Goal: Information Seeking & Learning: Learn about a topic

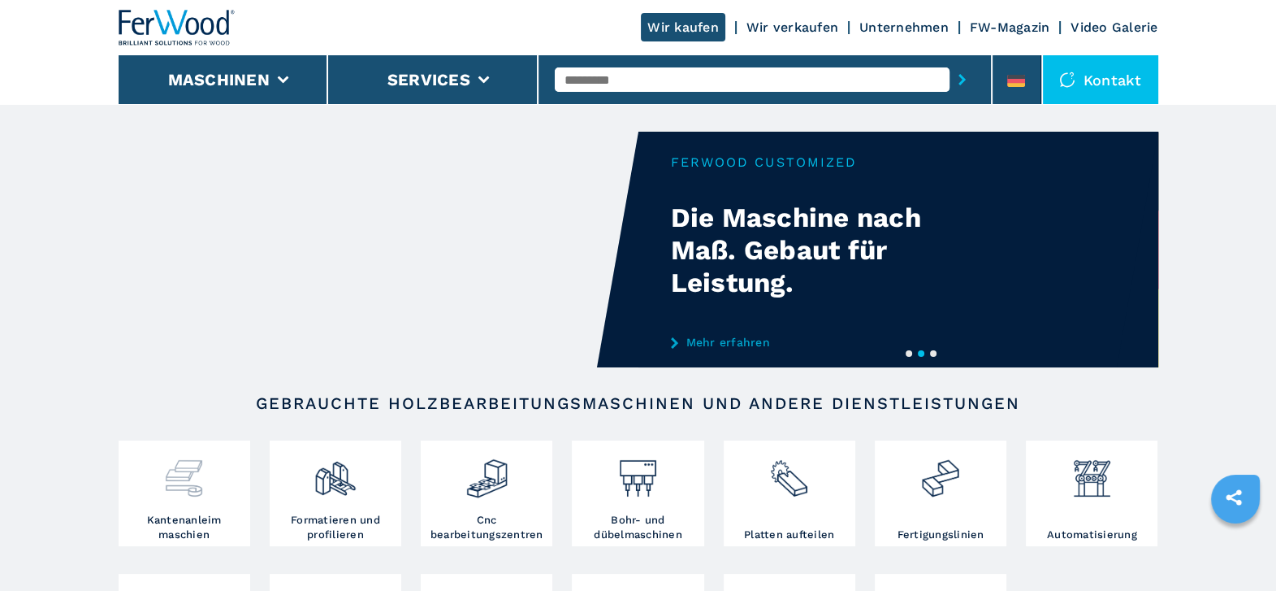
click at [171, 503] on div at bounding box center [184, 478] width 123 height 68
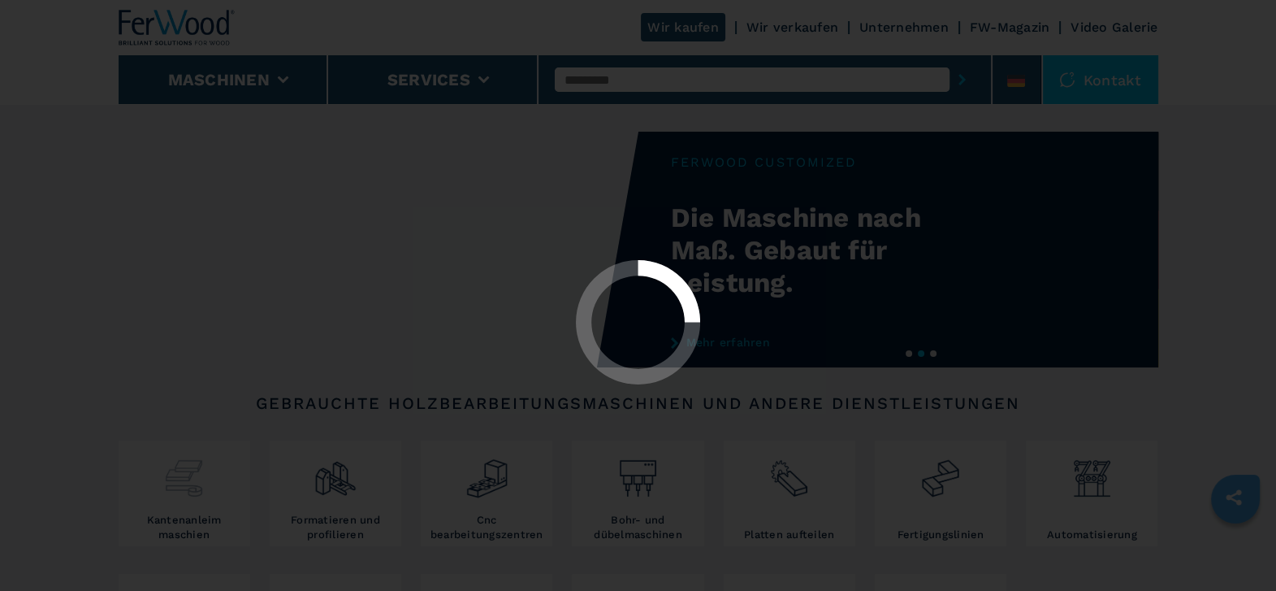
select select "**********"
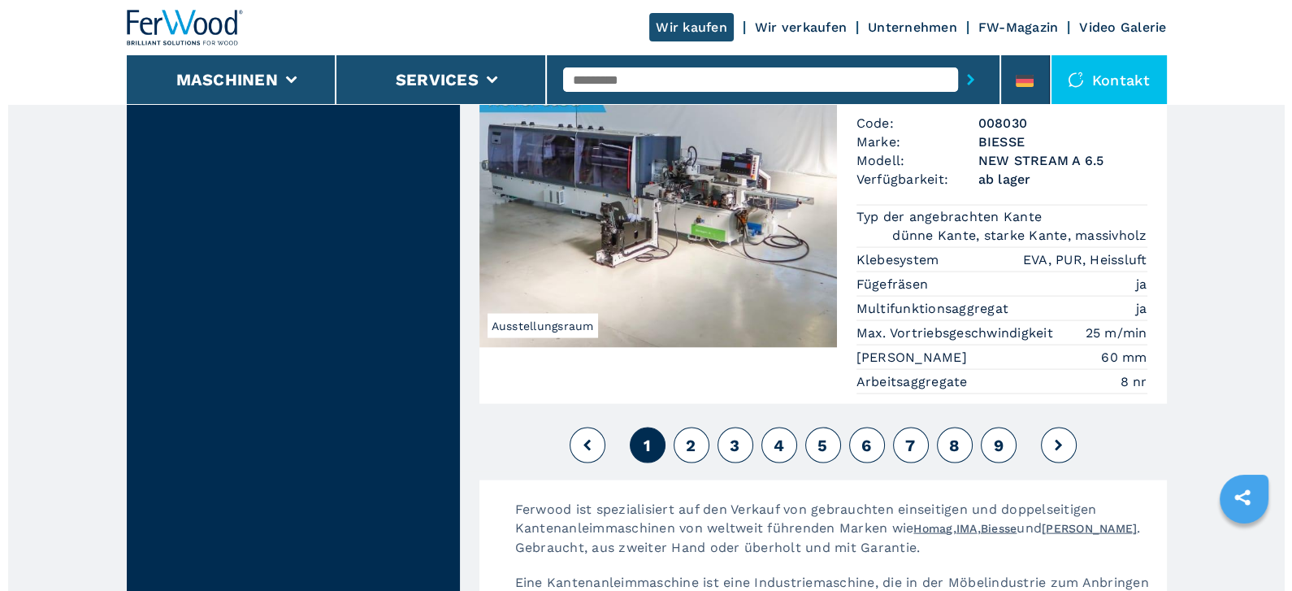
scroll to position [4305, 0]
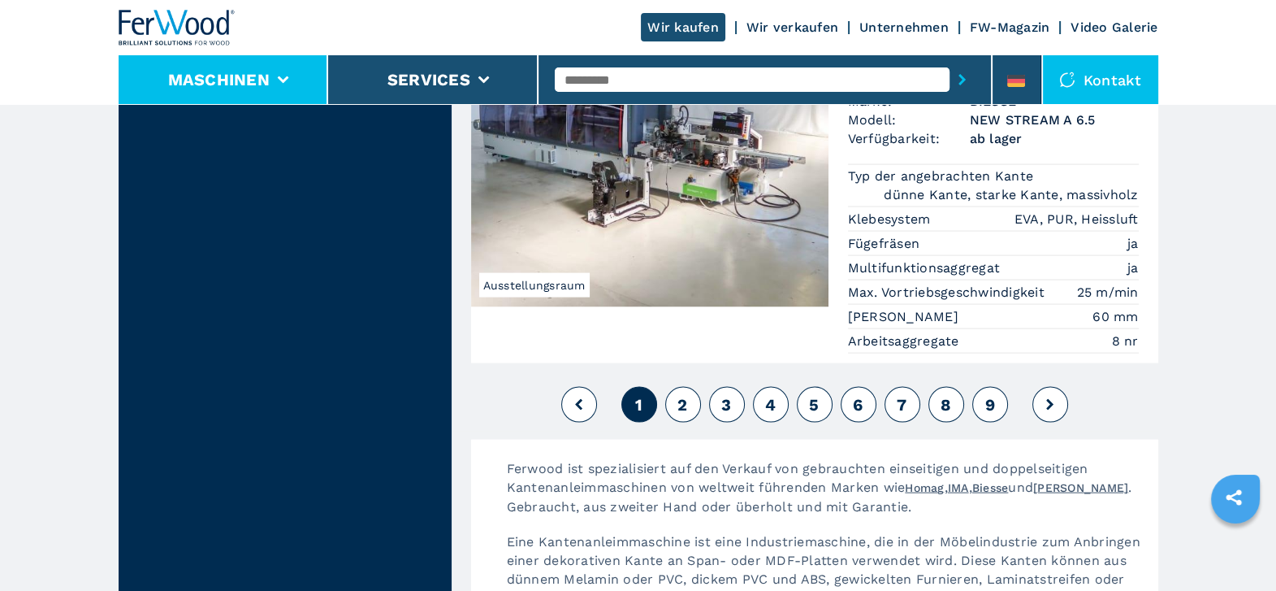
click at [288, 71] on li "Maschinen" at bounding box center [224, 79] width 210 height 49
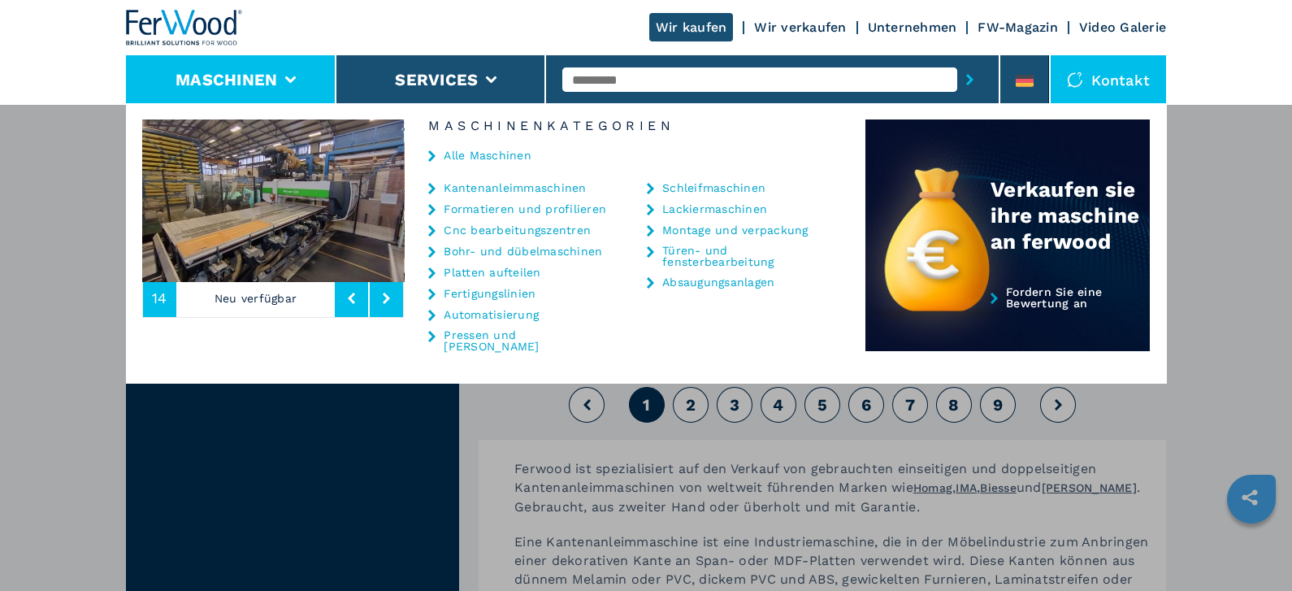
click at [476, 184] on link "Kantenanleimmaschinen" at bounding box center [515, 187] width 142 height 11
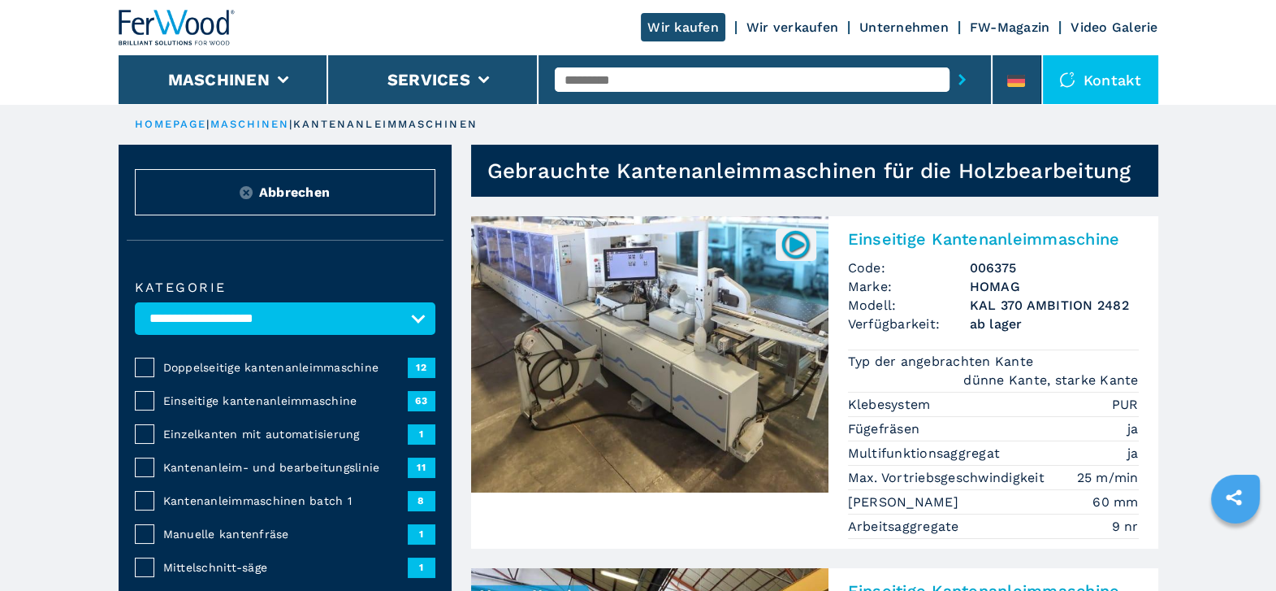
click at [419, 401] on span "63" at bounding box center [422, 400] width 28 height 19
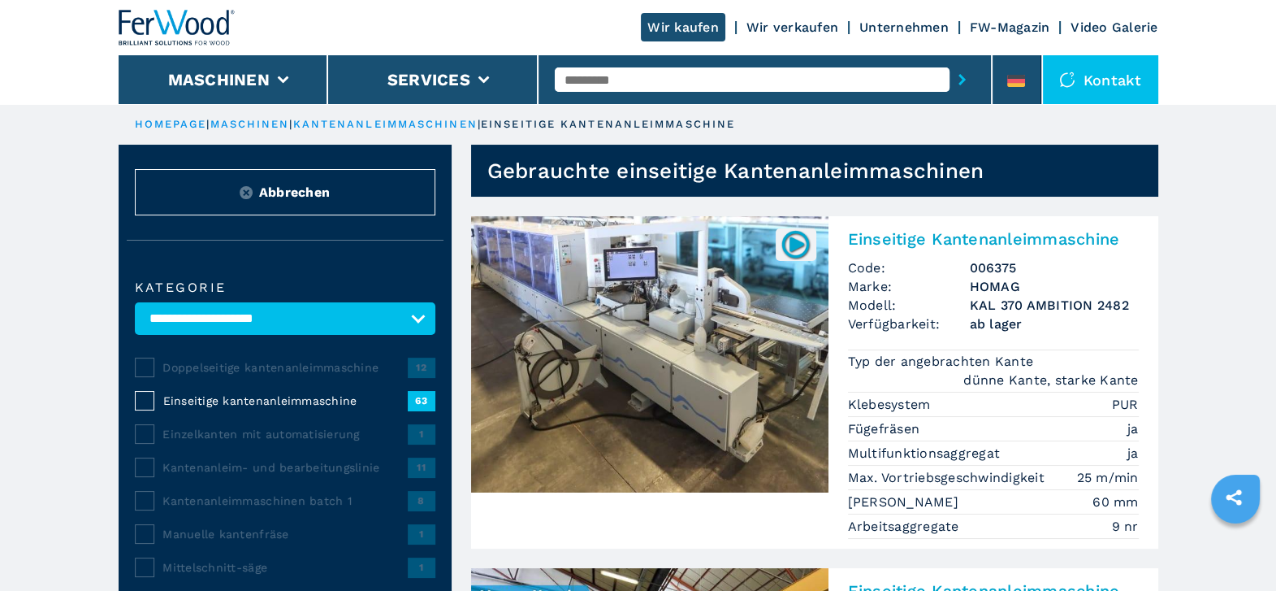
click at [200, 393] on span "Einseitige kantenanleimmaschine" at bounding box center [284, 400] width 245 height 16
click at [417, 398] on span "63" at bounding box center [422, 400] width 28 height 19
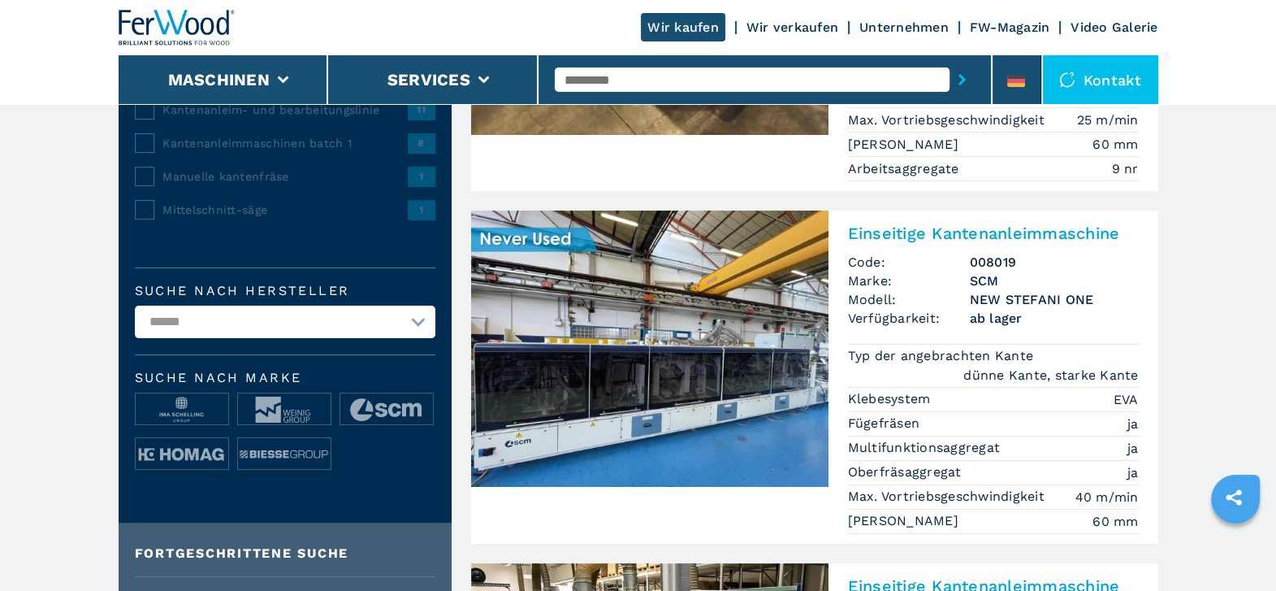
scroll to position [405, 0]
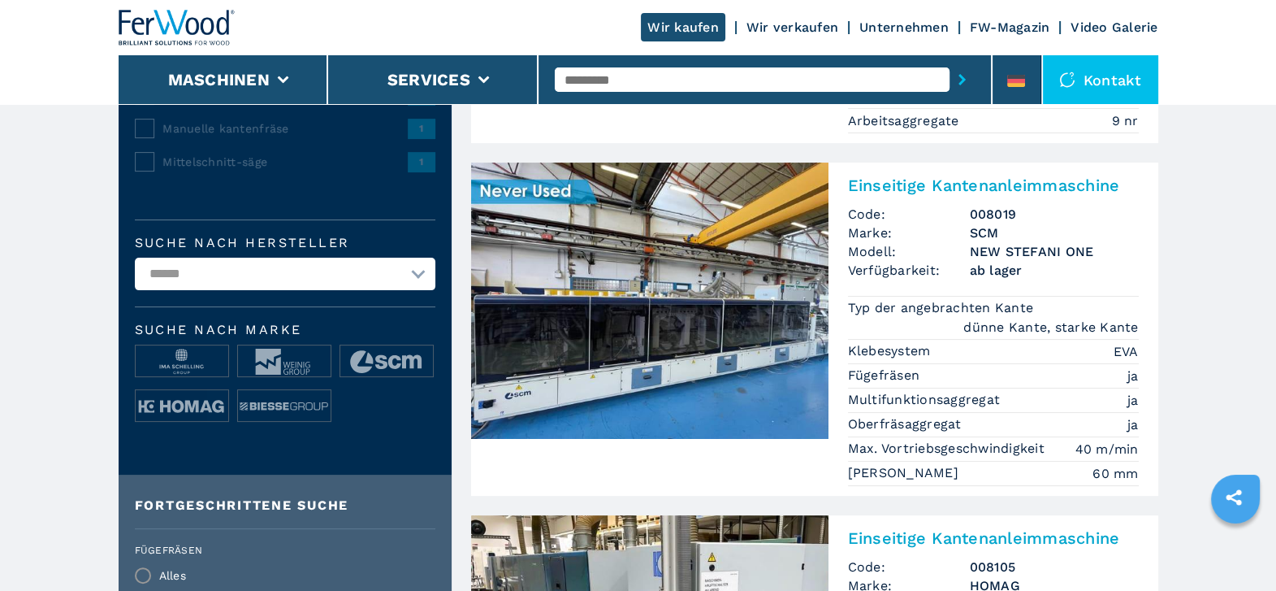
click at [418, 267] on select "**********" at bounding box center [285, 274] width 301 height 32
click at [291, 269] on select "**********" at bounding box center [285, 274] width 301 height 32
select select "***"
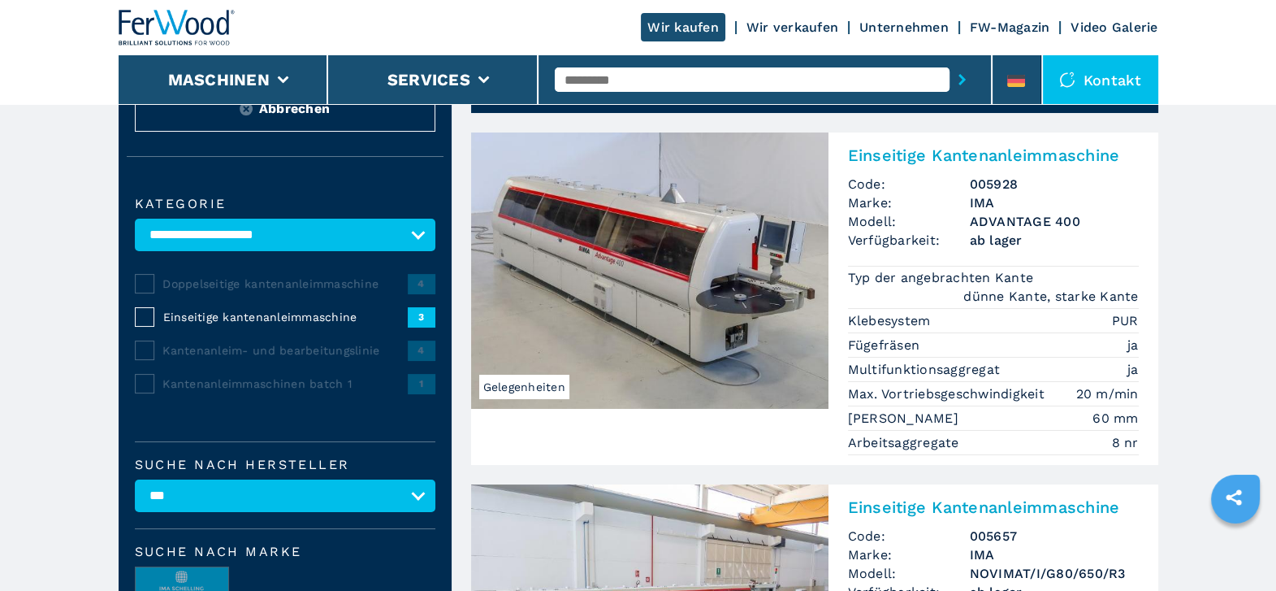
scroll to position [80, 0]
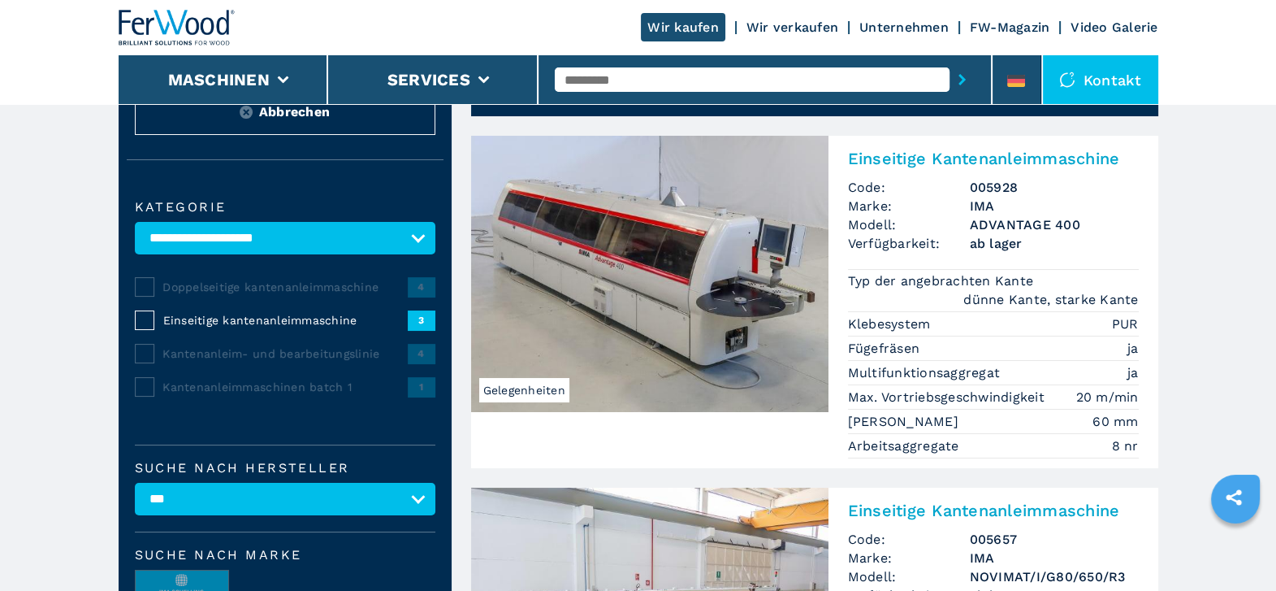
click at [699, 308] on img at bounding box center [649, 274] width 357 height 276
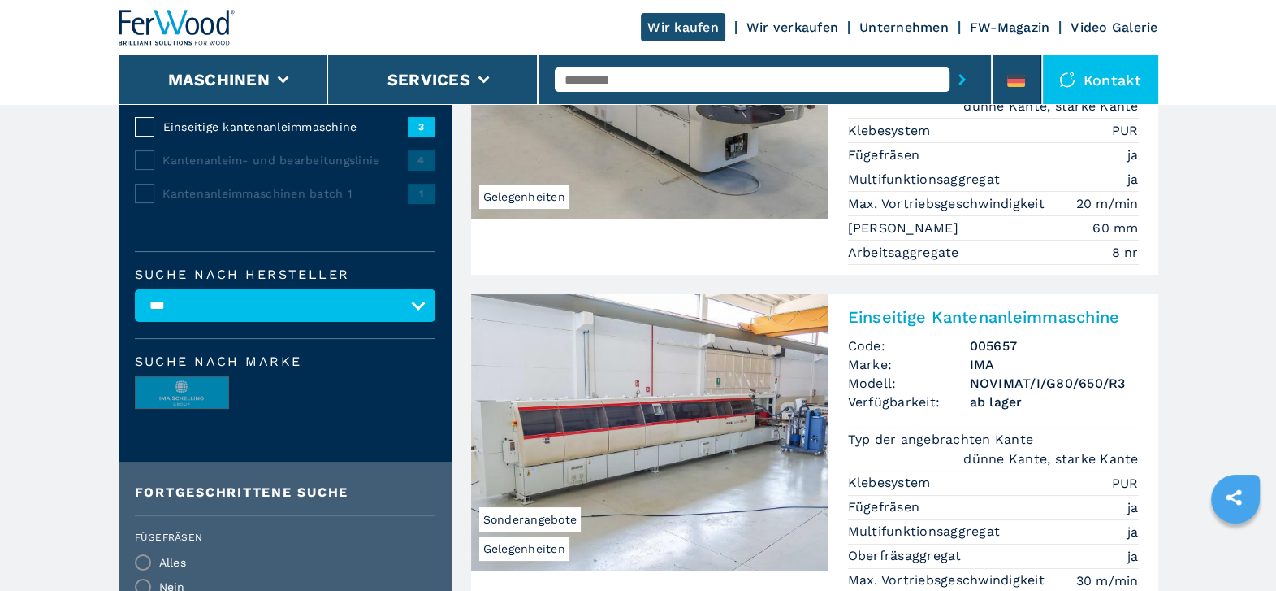
scroll to position [284, 0]
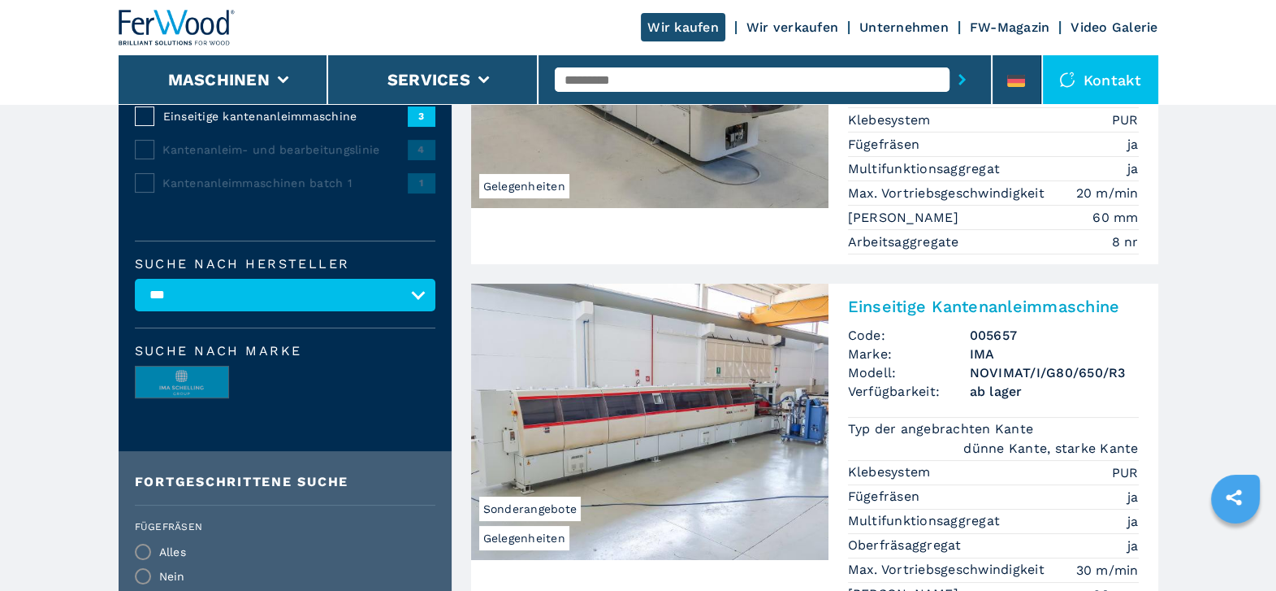
click at [752, 424] on img at bounding box center [649, 422] width 357 height 276
click at [898, 308] on h2 "Einseitige Kantenanleimmaschine" at bounding box center [993, 306] width 291 height 19
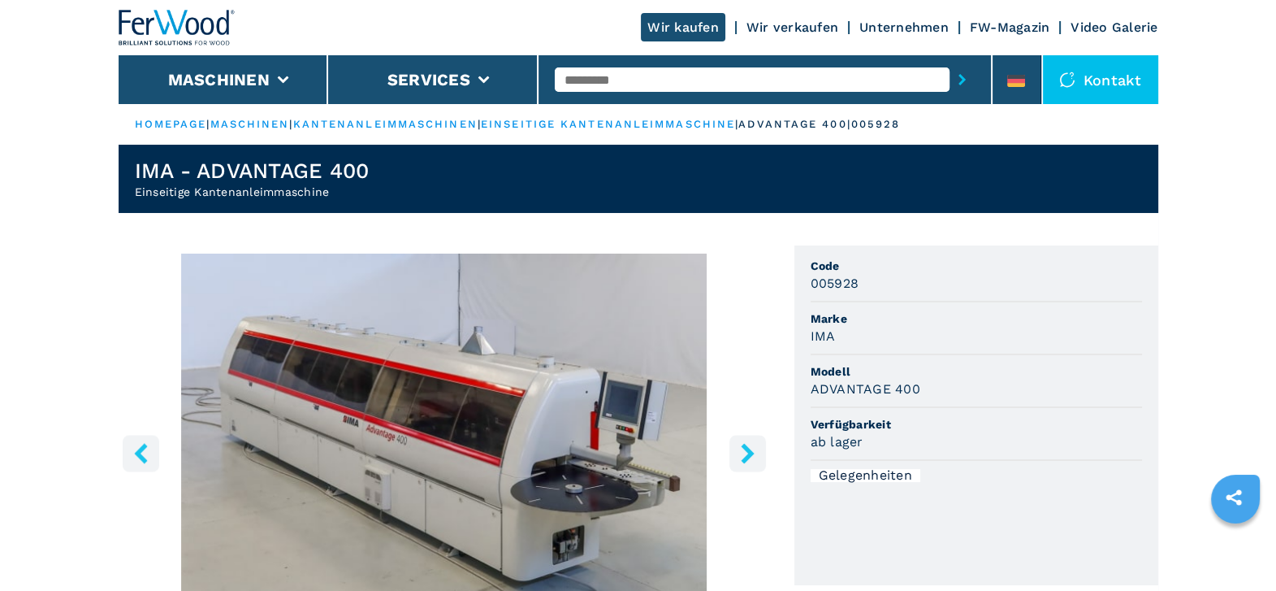
click at [755, 451] on icon "right-button" at bounding box center [748, 453] width 20 height 20
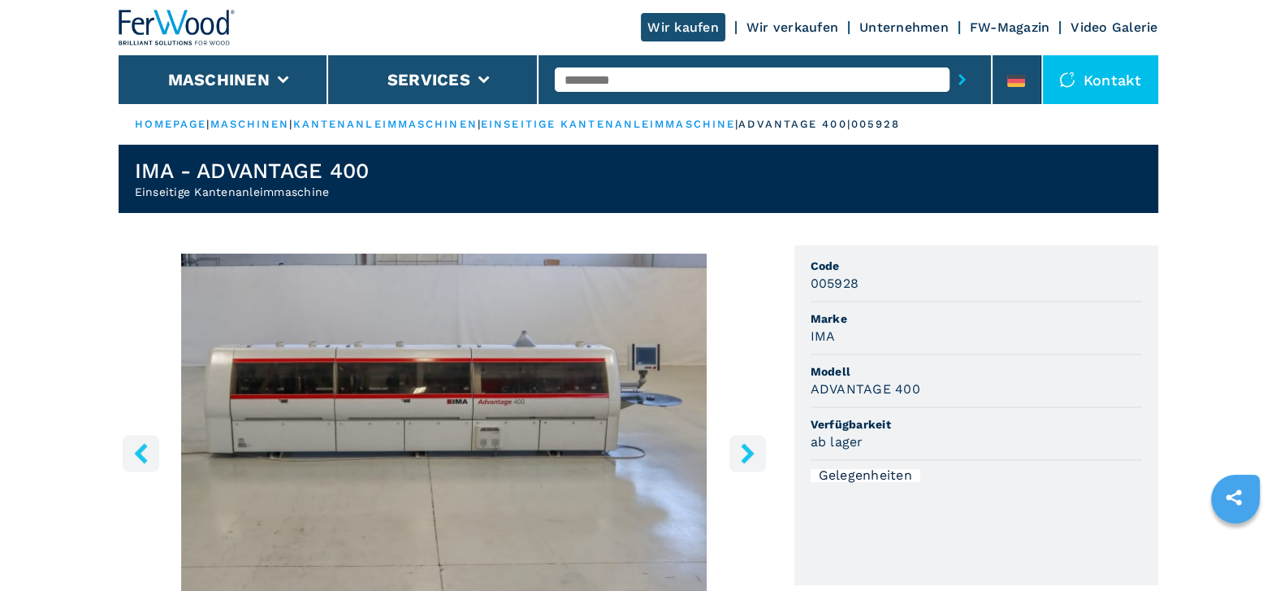
click at [755, 451] on icon "right-button" at bounding box center [748, 453] width 20 height 20
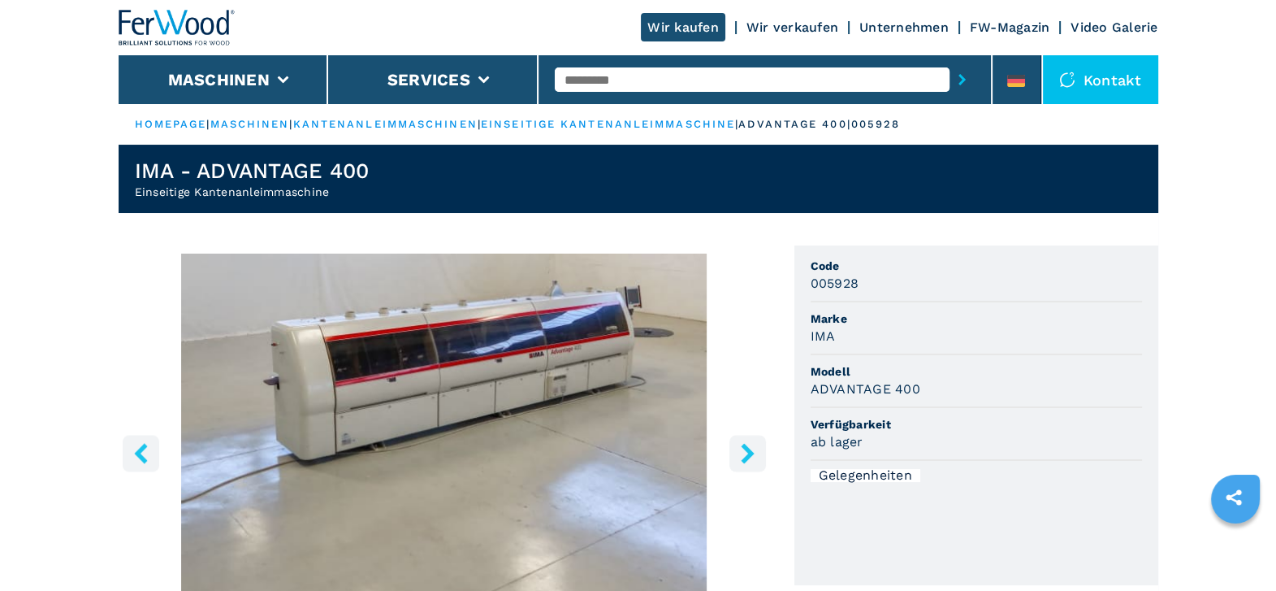
click at [755, 451] on icon "right-button" at bounding box center [748, 453] width 20 height 20
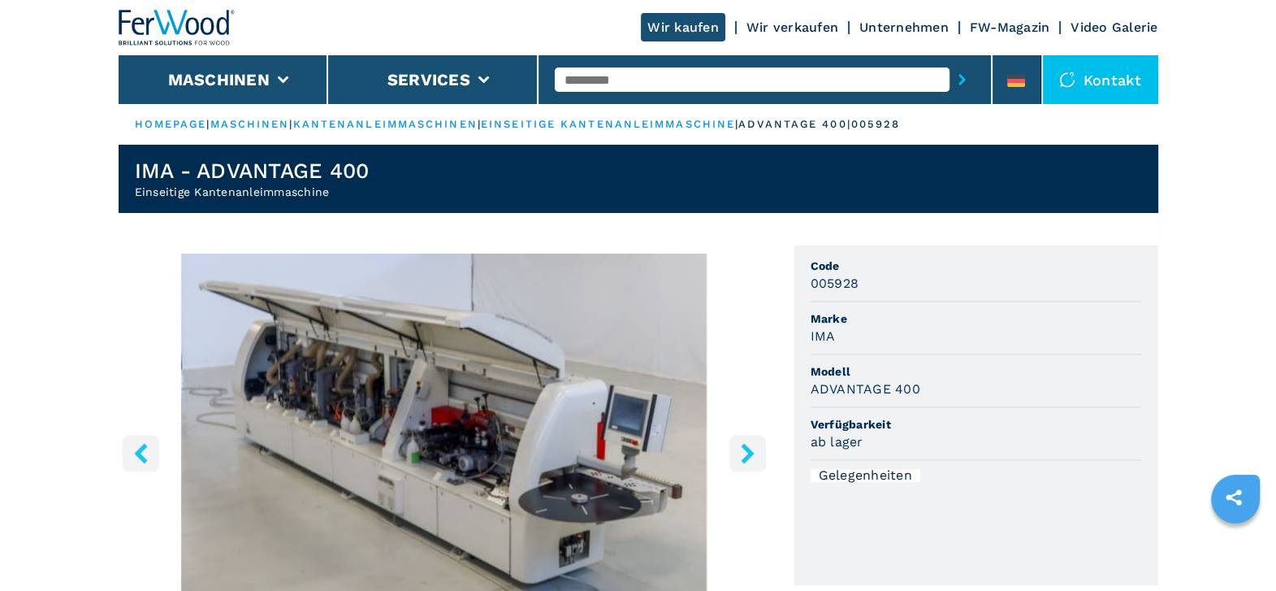
click at [755, 451] on icon "right-button" at bounding box center [748, 453] width 20 height 20
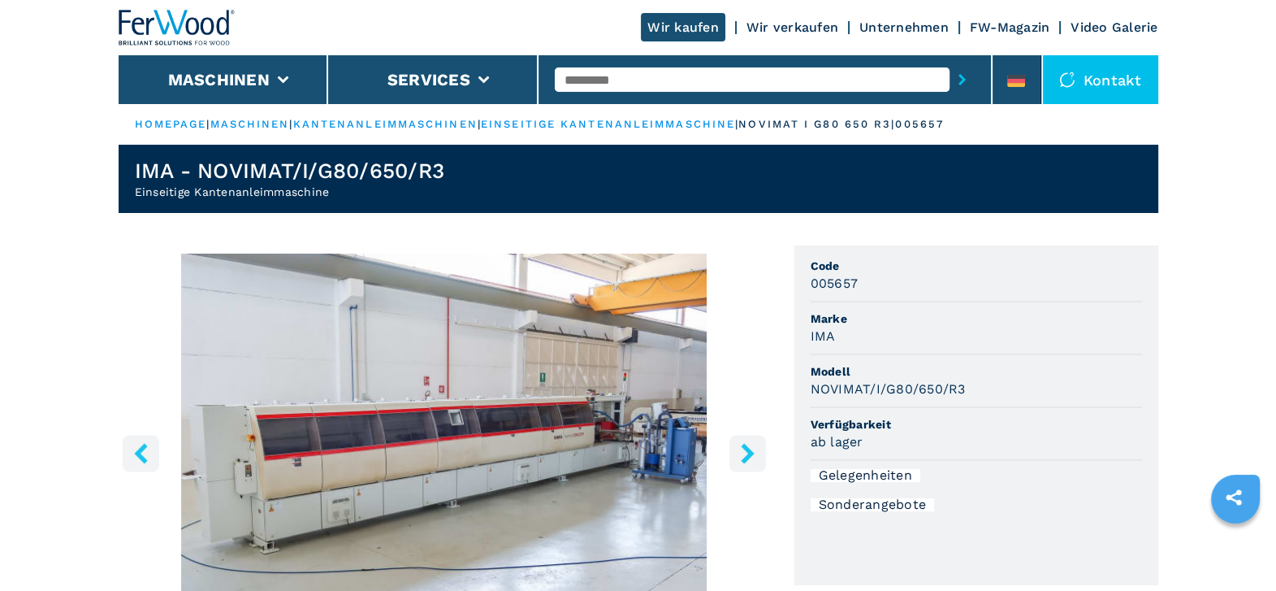
click at [741, 457] on icon "right-button" at bounding box center [748, 453] width 20 height 20
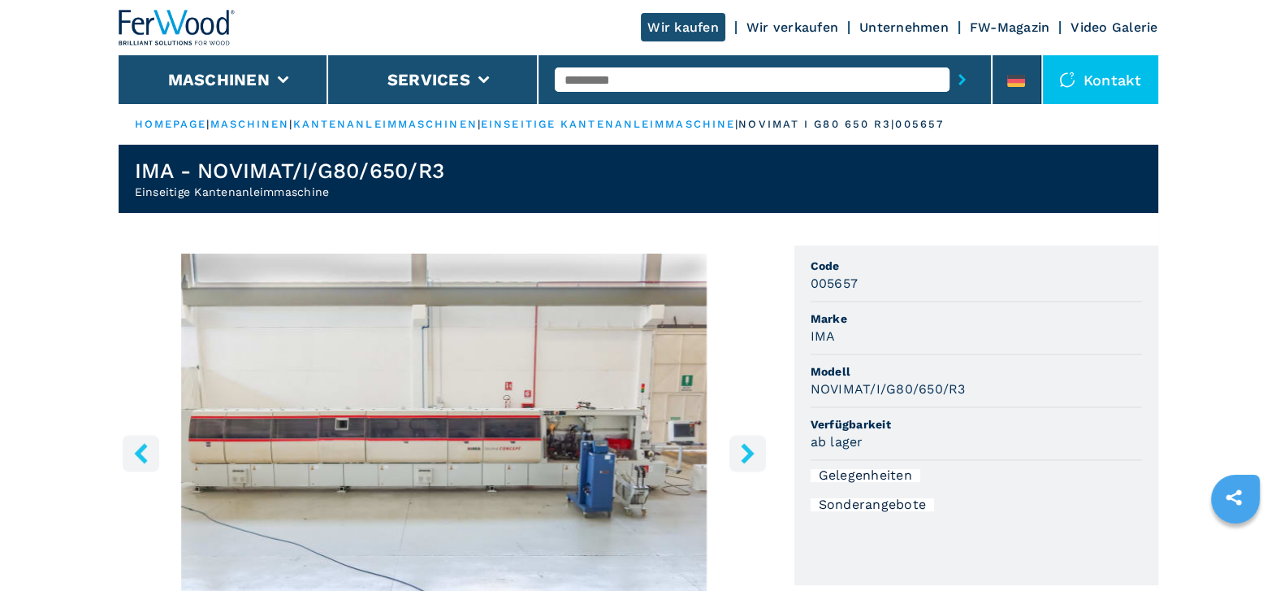
click at [741, 457] on icon "right-button" at bounding box center [748, 453] width 20 height 20
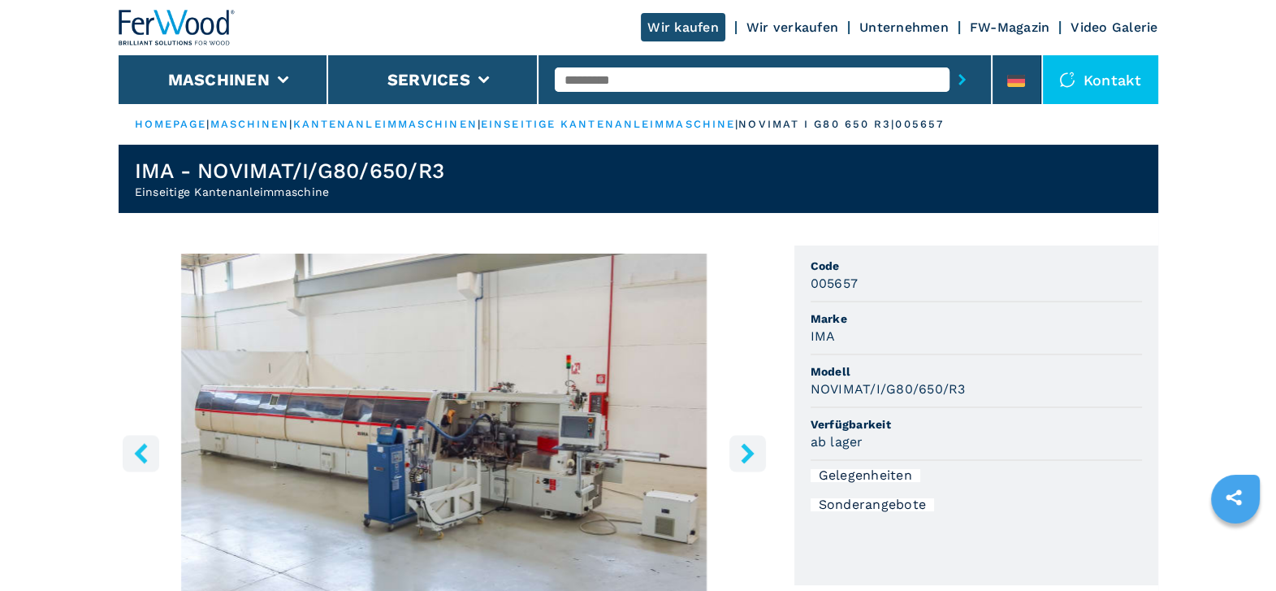
click at [741, 457] on icon "right-button" at bounding box center [748, 453] width 20 height 20
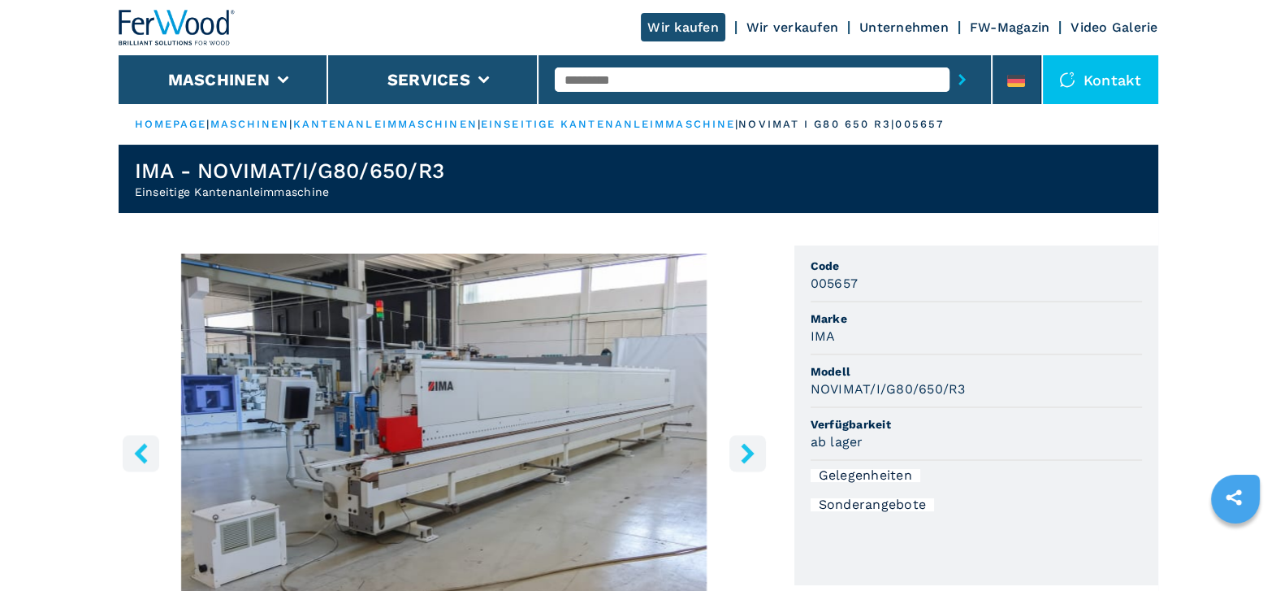
click at [741, 457] on icon "right-button" at bounding box center [748, 453] width 20 height 20
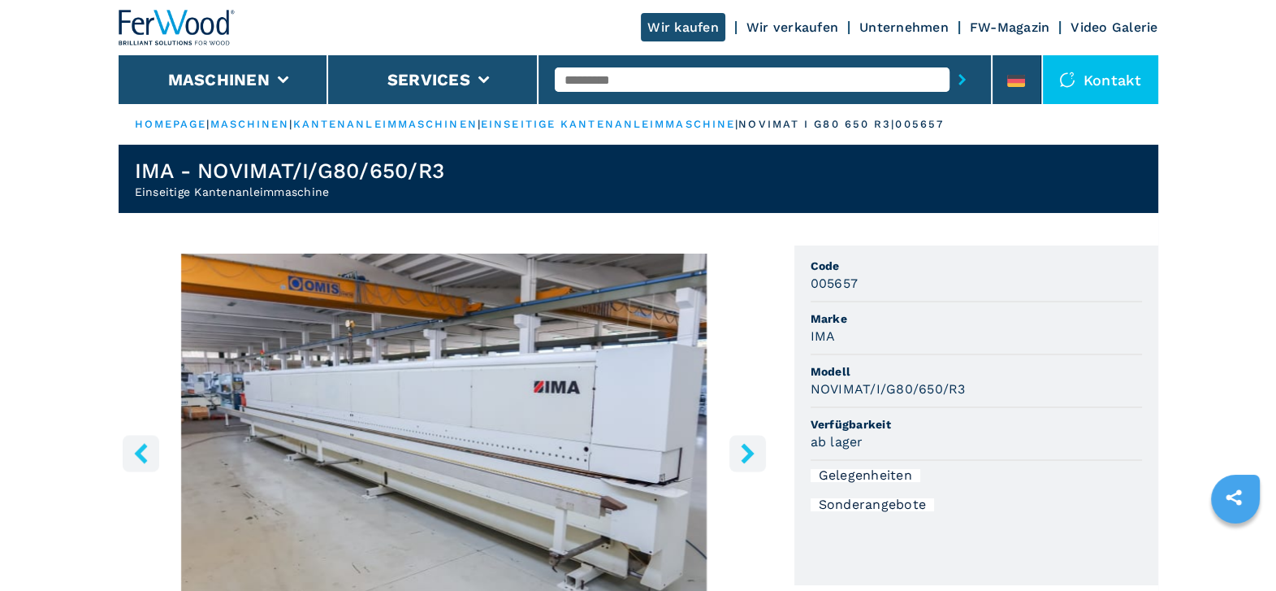
click at [741, 457] on icon "right-button" at bounding box center [748, 453] width 20 height 20
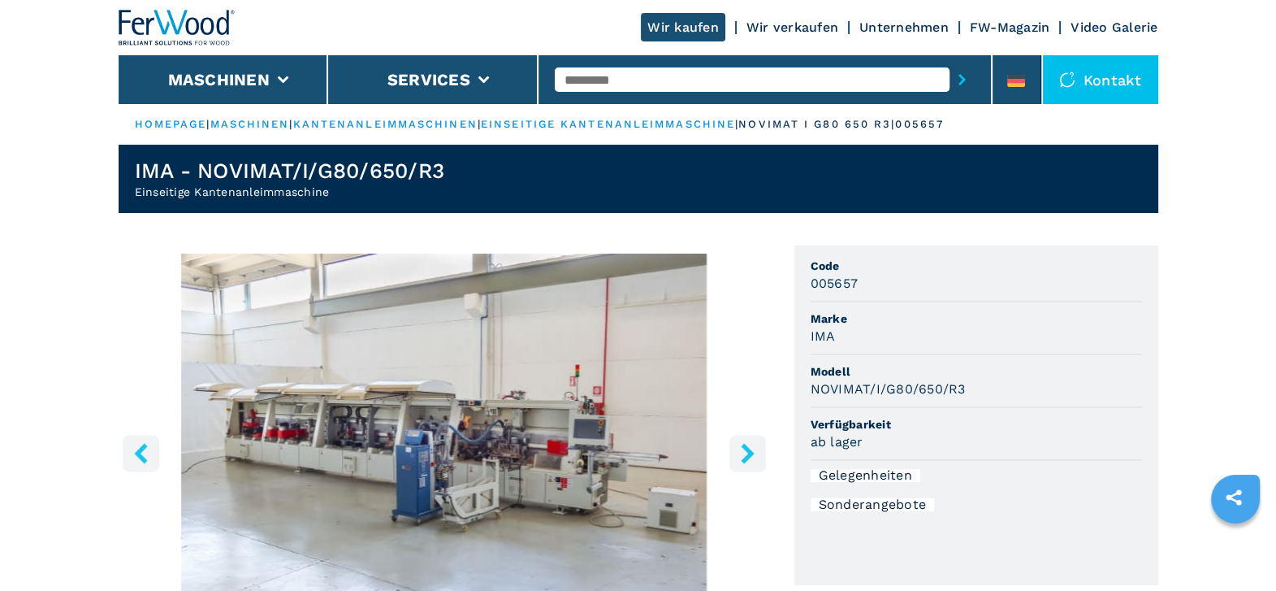
click at [741, 457] on icon "right-button" at bounding box center [748, 453] width 20 height 20
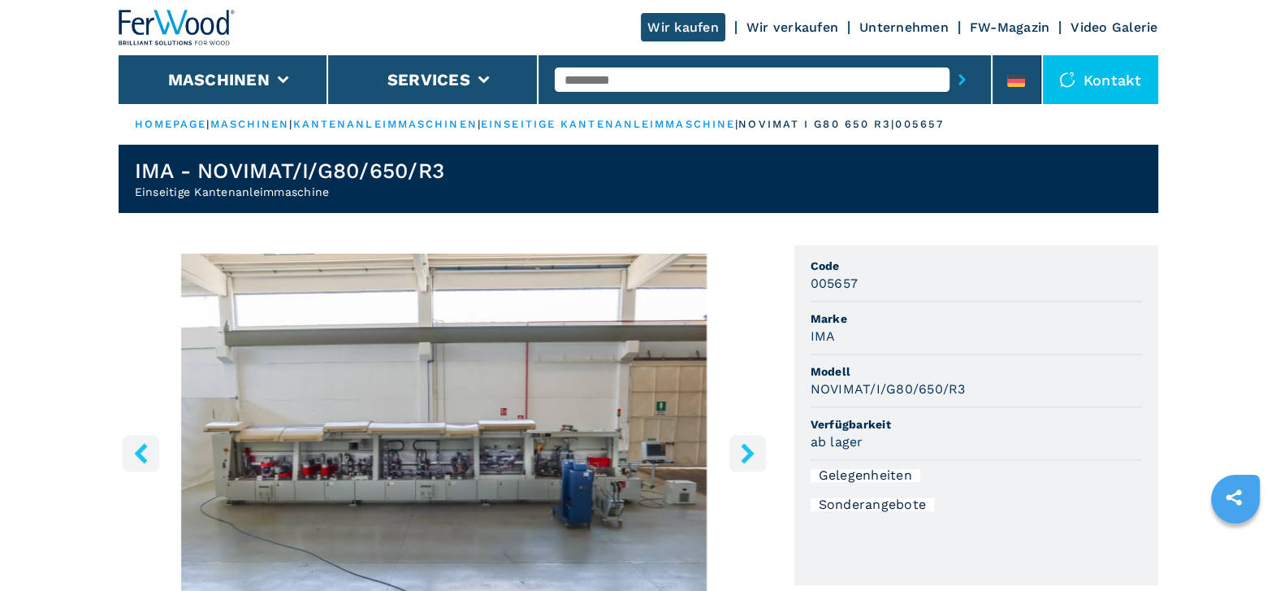
click at [741, 457] on icon "right-button" at bounding box center [748, 453] width 20 height 20
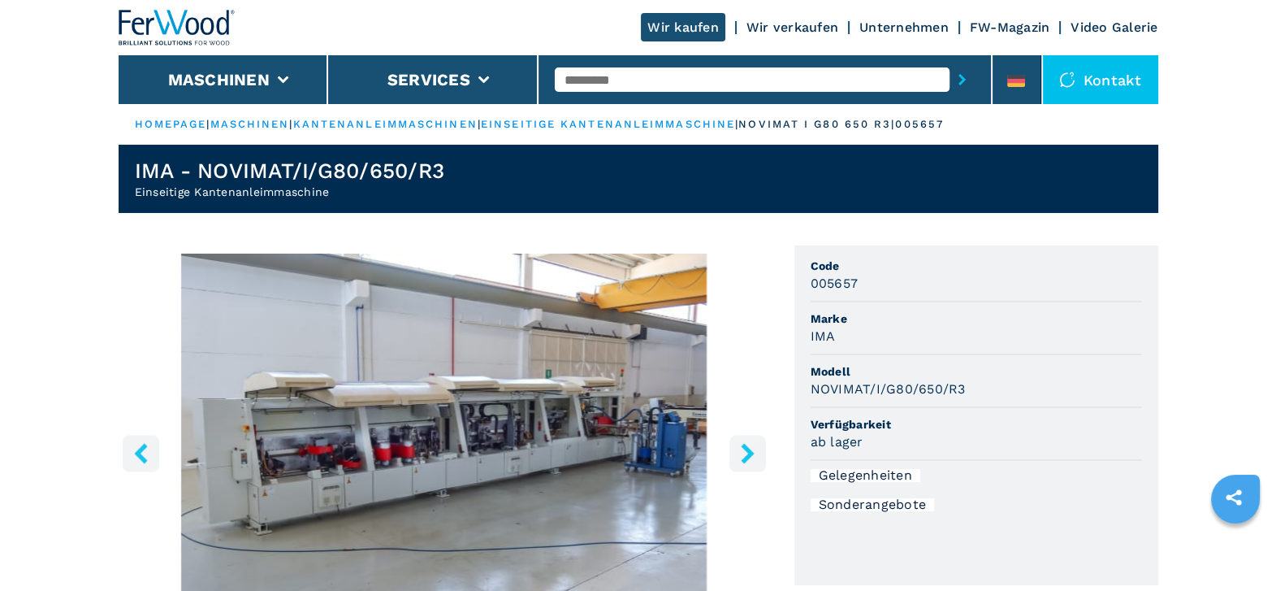
click at [741, 457] on icon "right-button" at bounding box center [748, 453] width 20 height 20
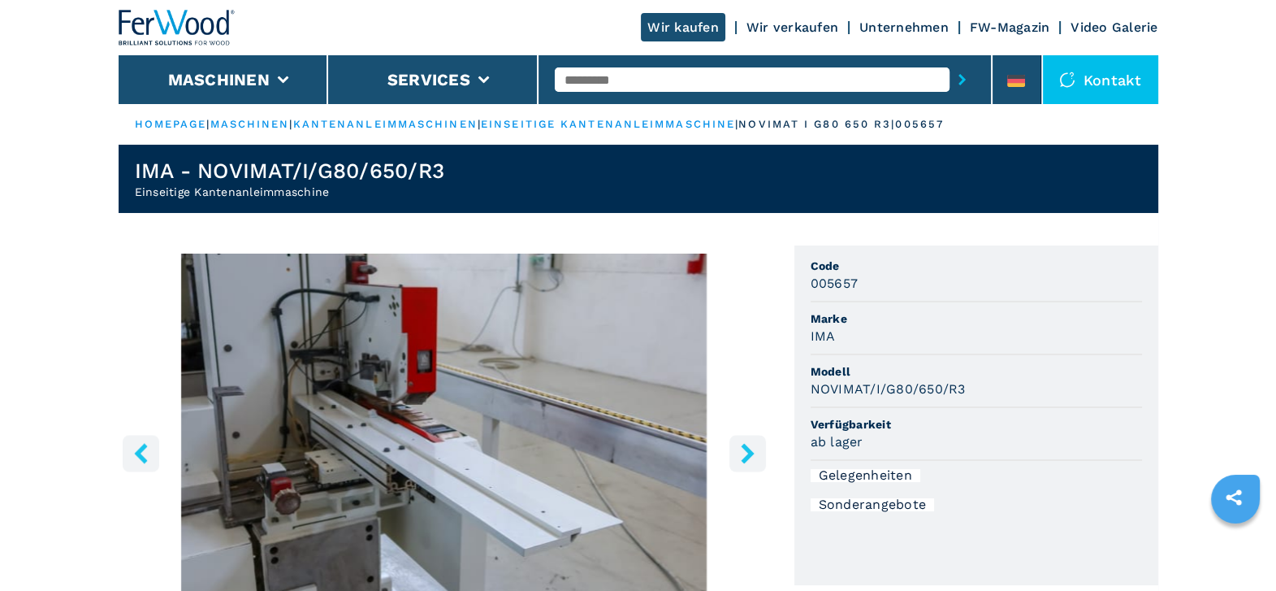
click at [741, 457] on icon "right-button" at bounding box center [748, 453] width 20 height 20
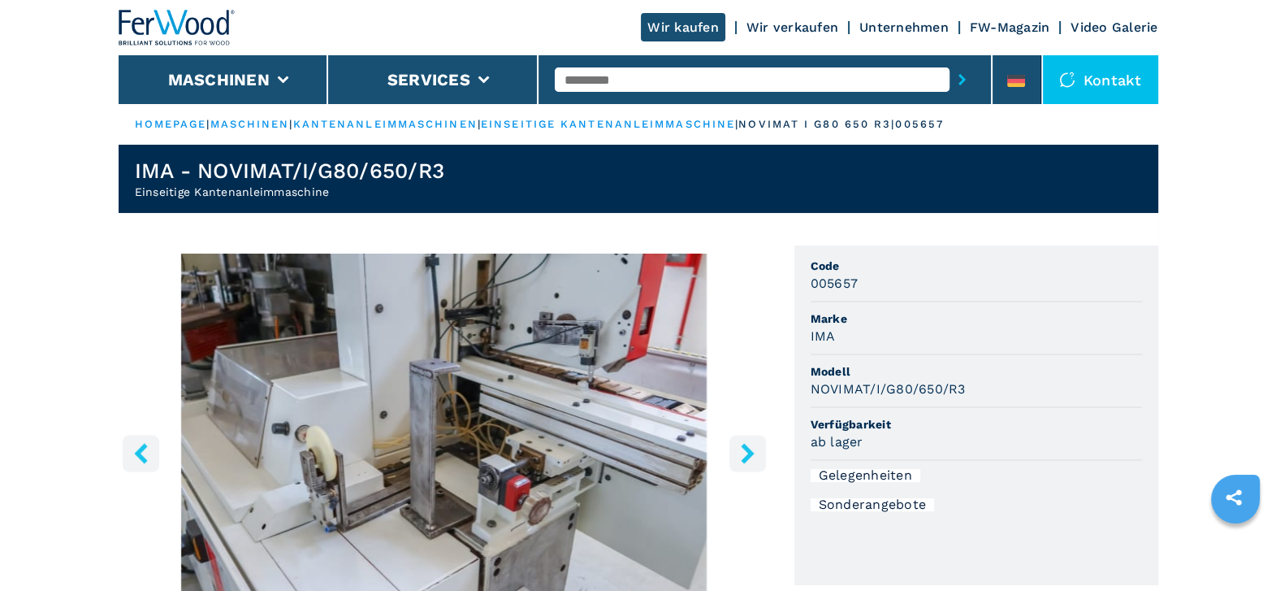
click at [741, 456] on icon "right-button" at bounding box center [748, 453] width 20 height 20
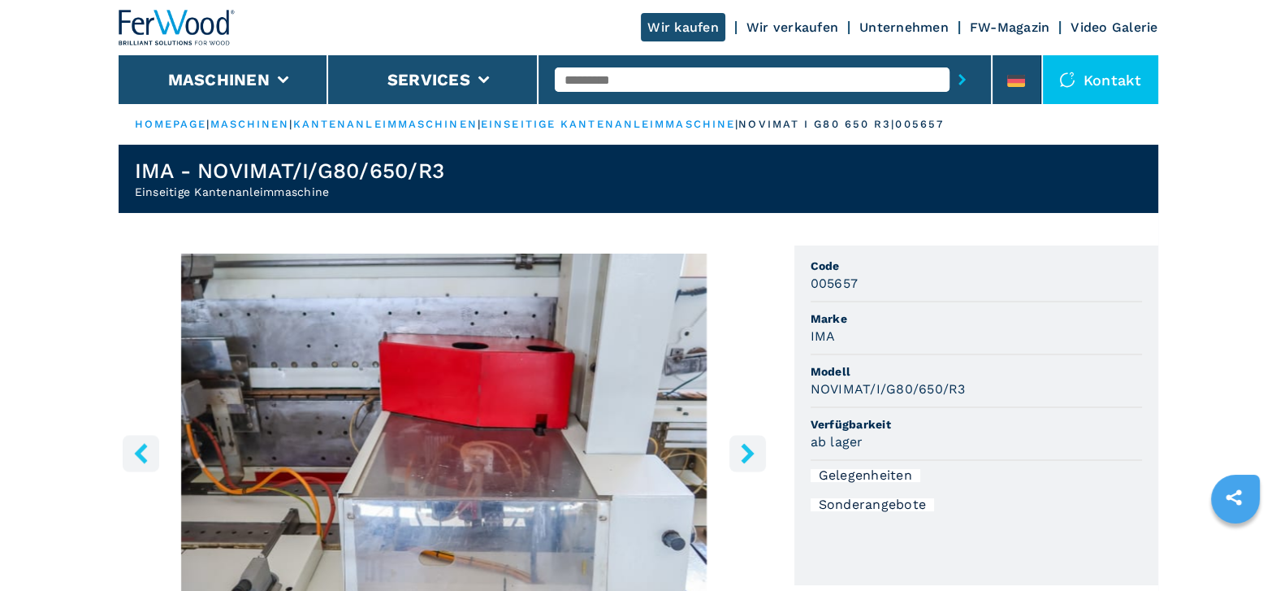
click at [741, 456] on icon "right-button" at bounding box center [748, 453] width 20 height 20
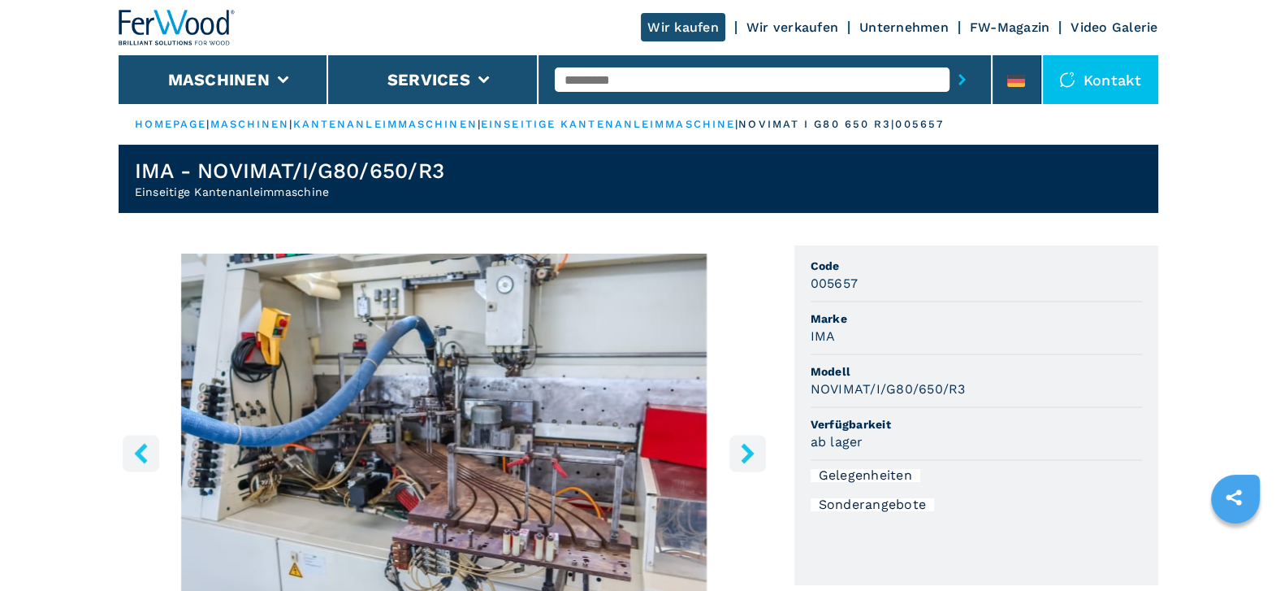
click at [741, 456] on icon "right-button" at bounding box center [748, 453] width 20 height 20
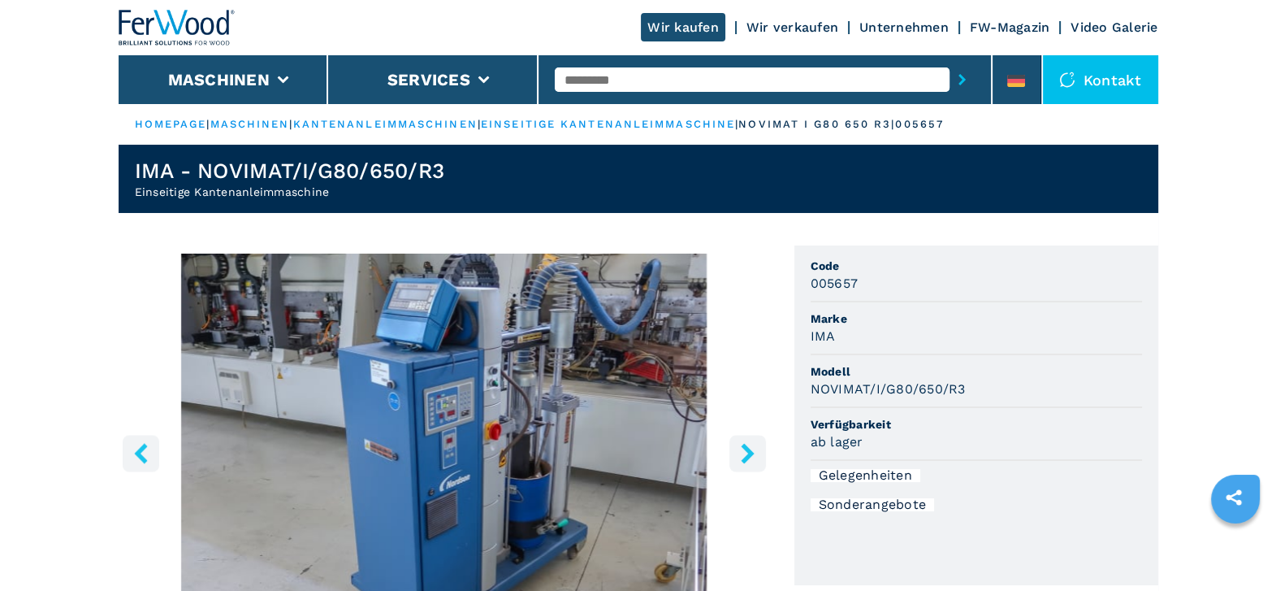
click at [741, 456] on icon "right-button" at bounding box center [748, 453] width 20 height 20
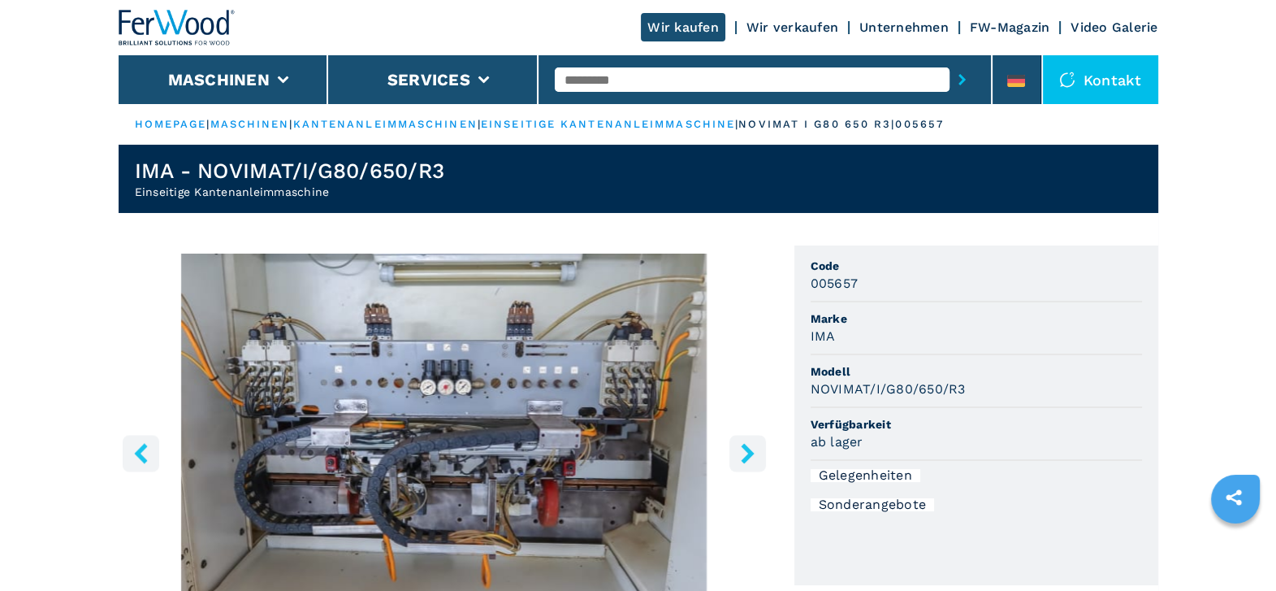
click at [741, 456] on icon "right-button" at bounding box center [748, 453] width 20 height 20
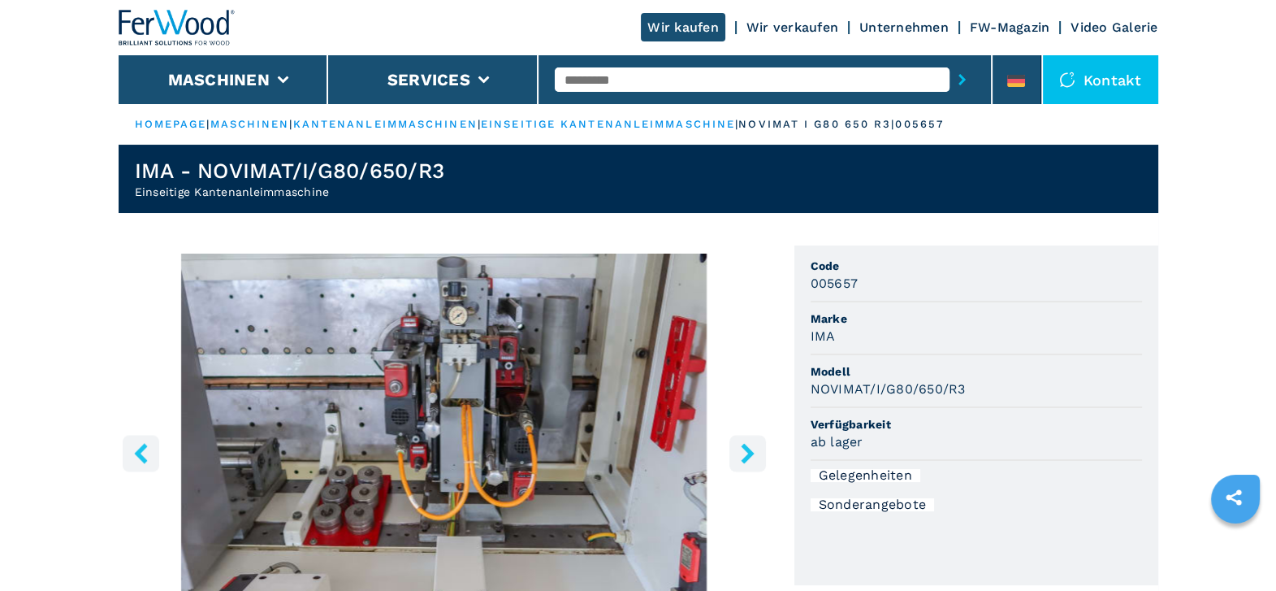
click at [741, 456] on icon "right-button" at bounding box center [748, 453] width 20 height 20
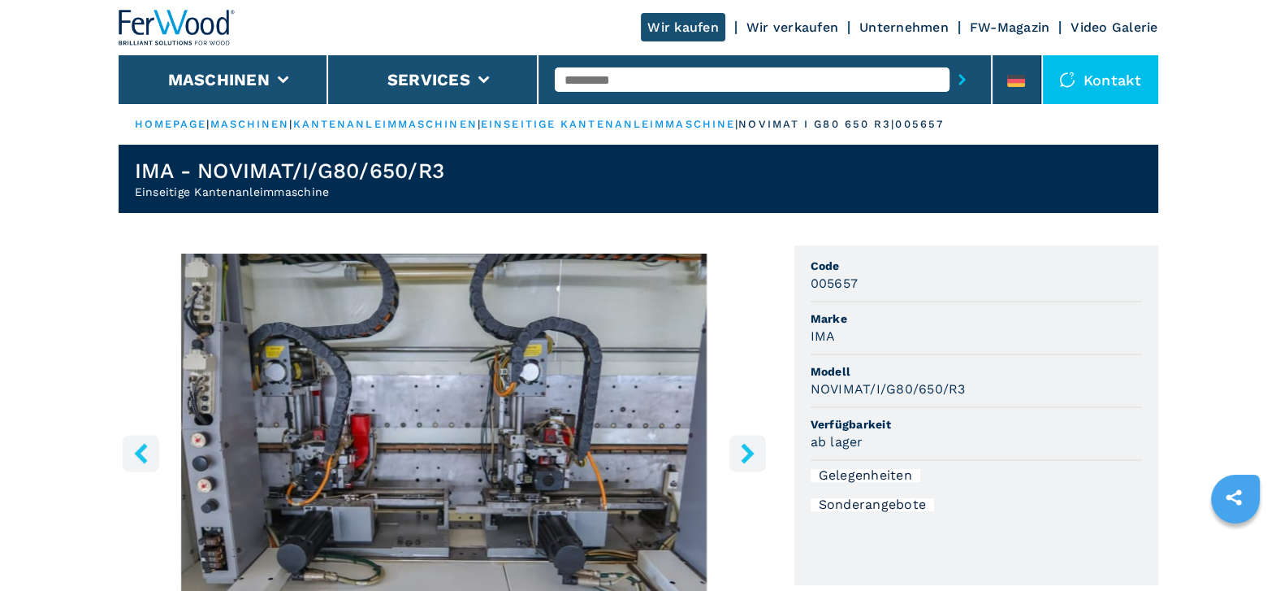
click at [741, 456] on icon "right-button" at bounding box center [748, 453] width 20 height 20
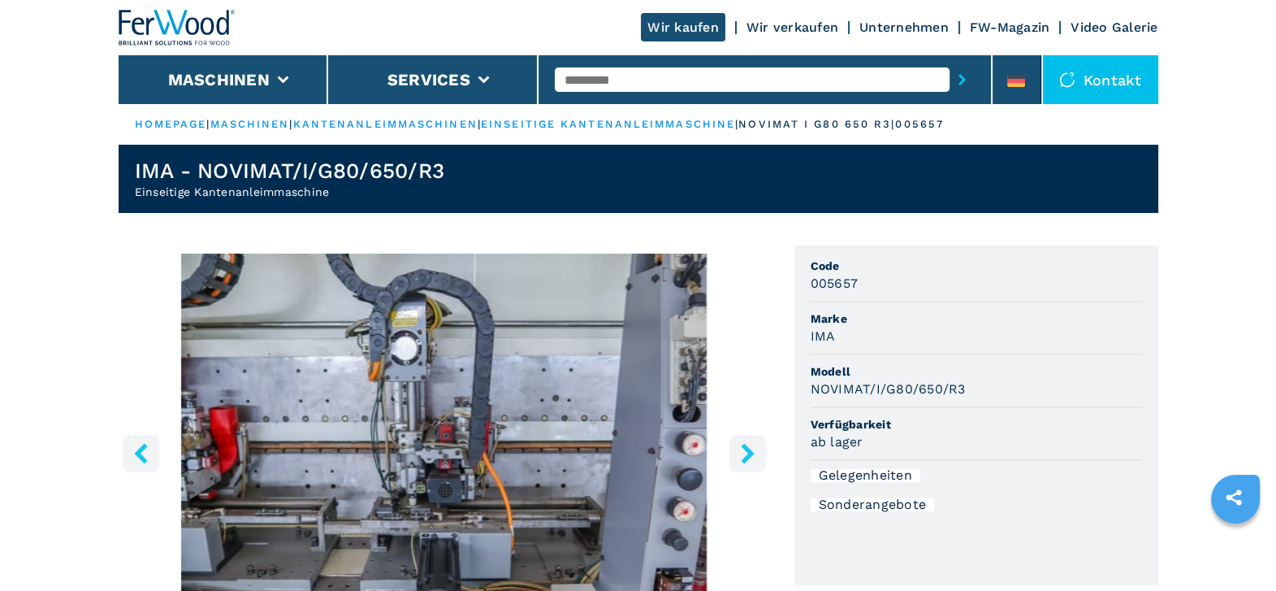
click at [741, 456] on icon "right-button" at bounding box center [748, 453] width 20 height 20
